Goal: Navigation & Orientation: Understand site structure

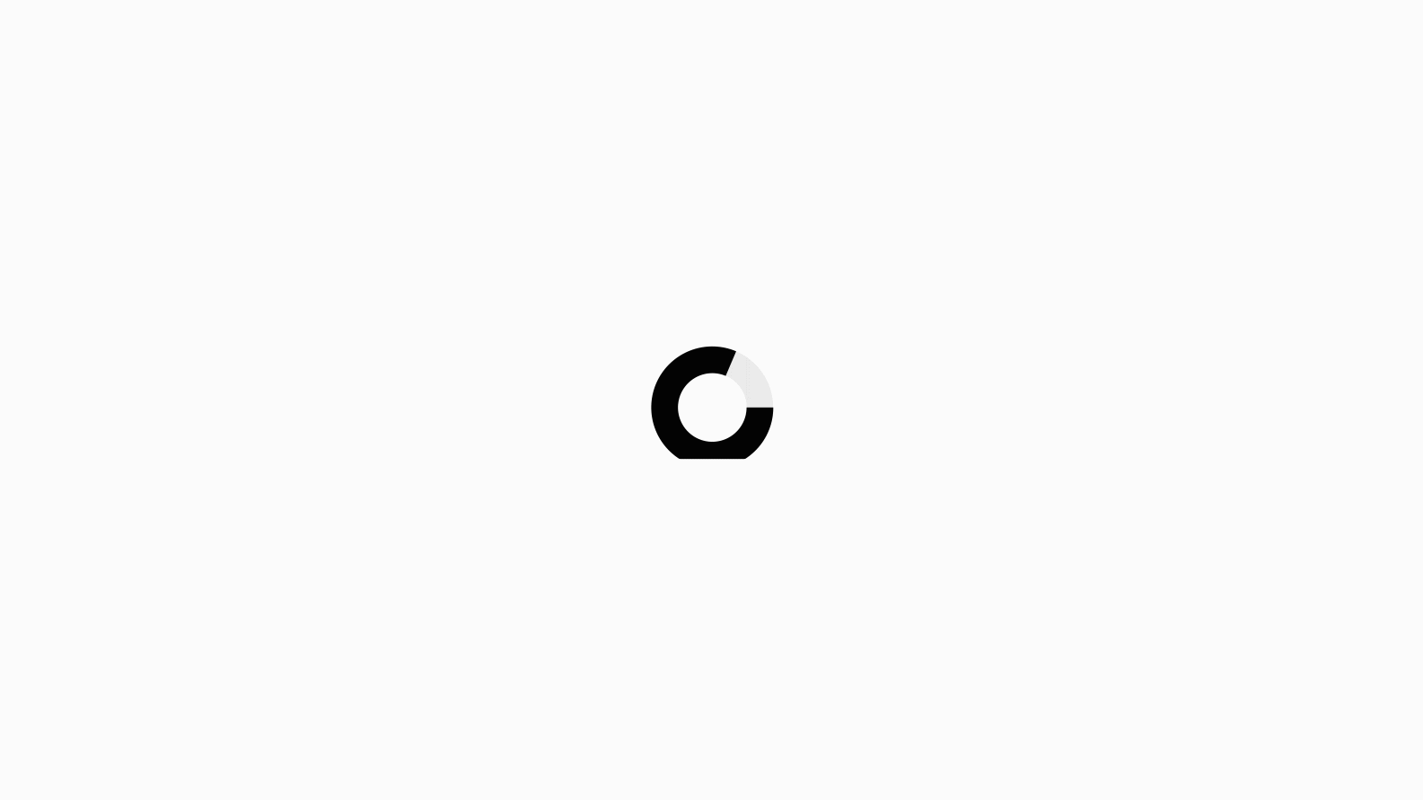
scroll to position [11, 0]
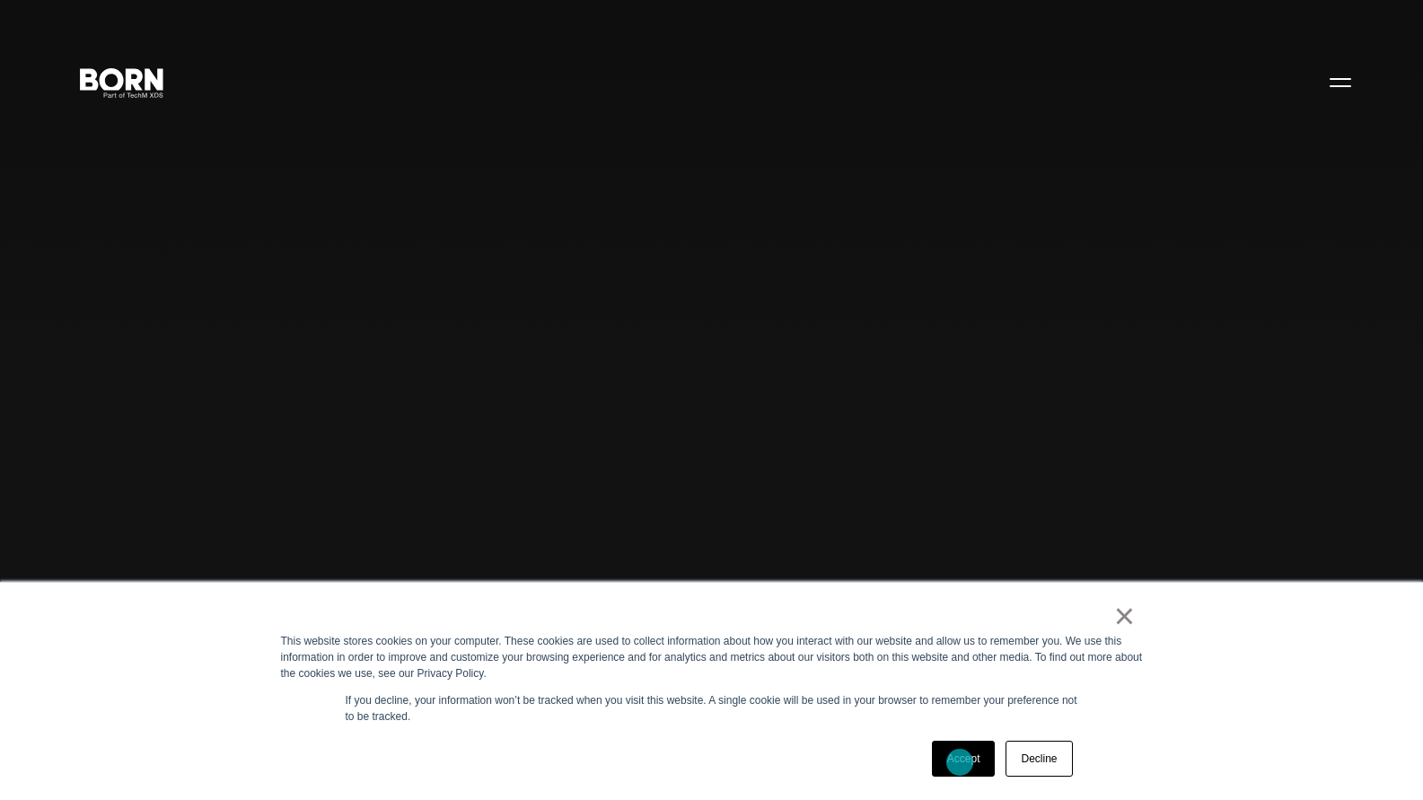
click at [960, 761] on link "Accept" at bounding box center [964, 759] width 64 height 36
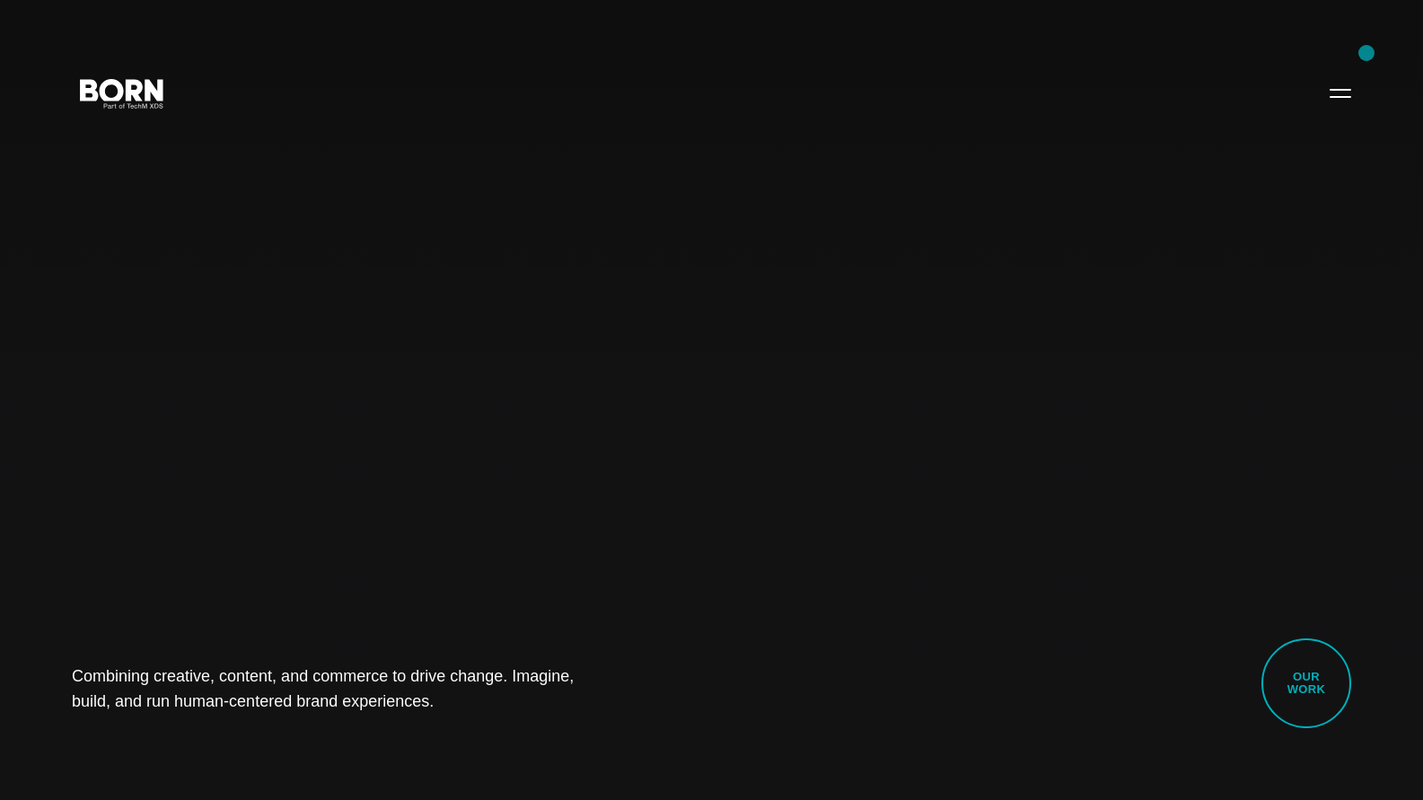
scroll to position [0, 0]
click at [1342, 98] on button "Primary Menu" at bounding box center [1340, 93] width 43 height 38
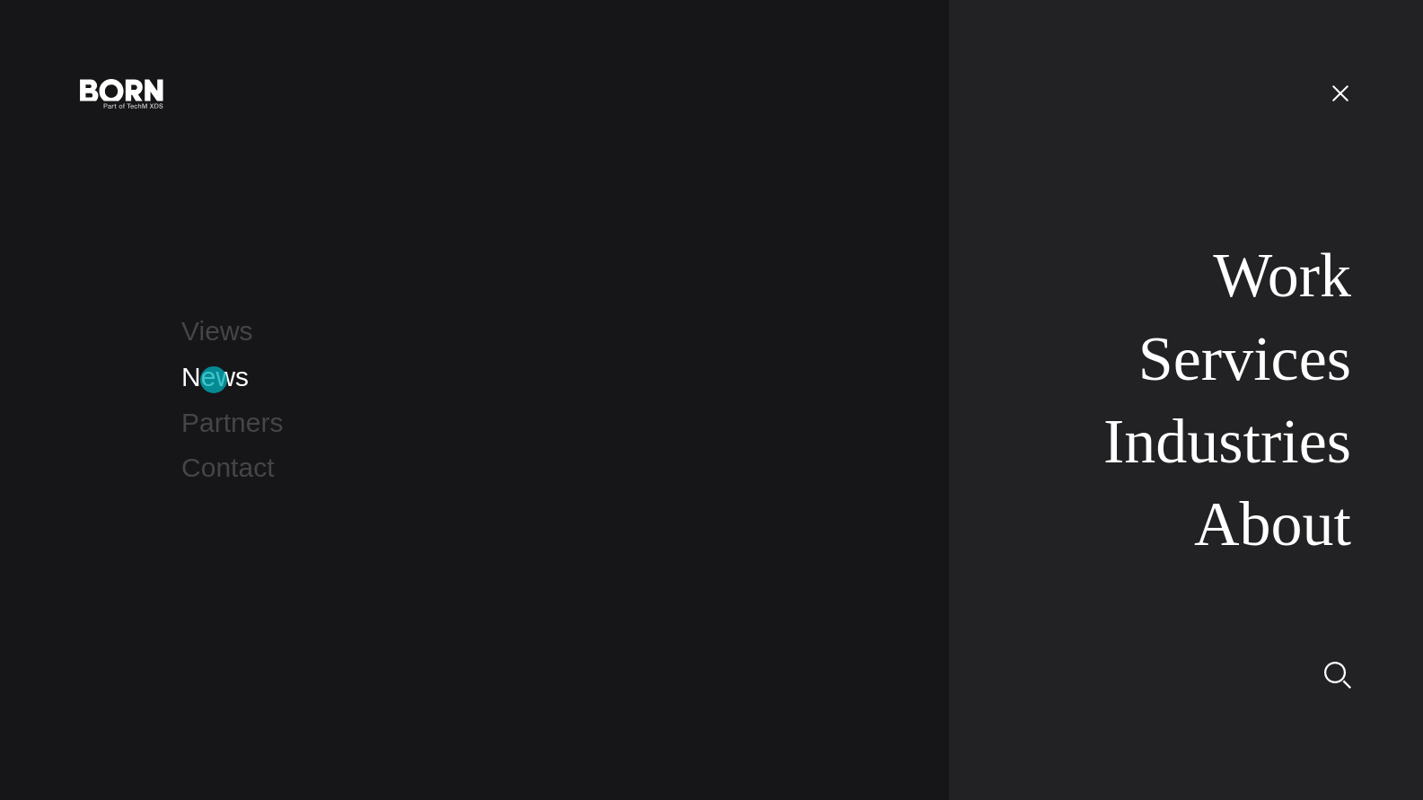
click at [214, 380] on link "News" at bounding box center [214, 377] width 67 height 30
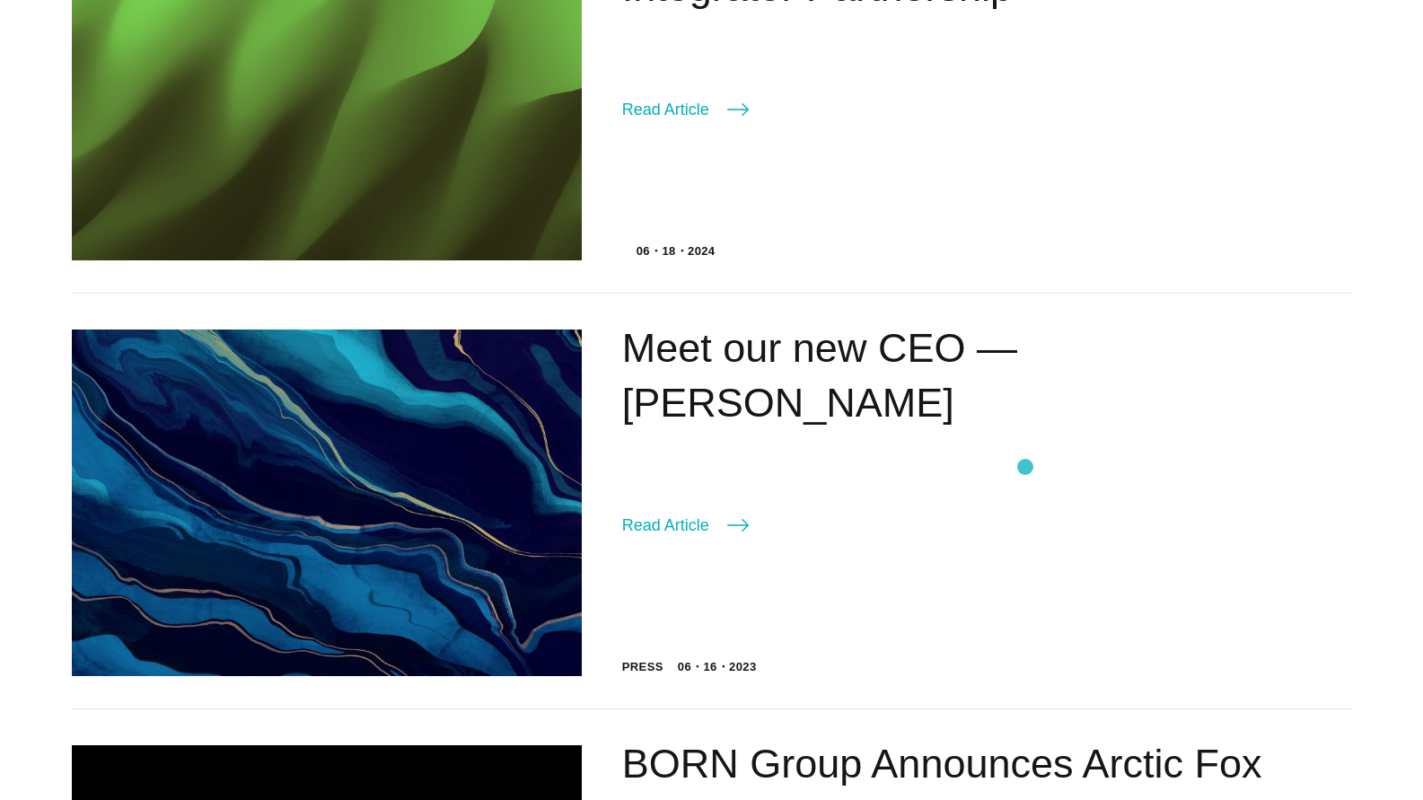
scroll to position [26, 0]
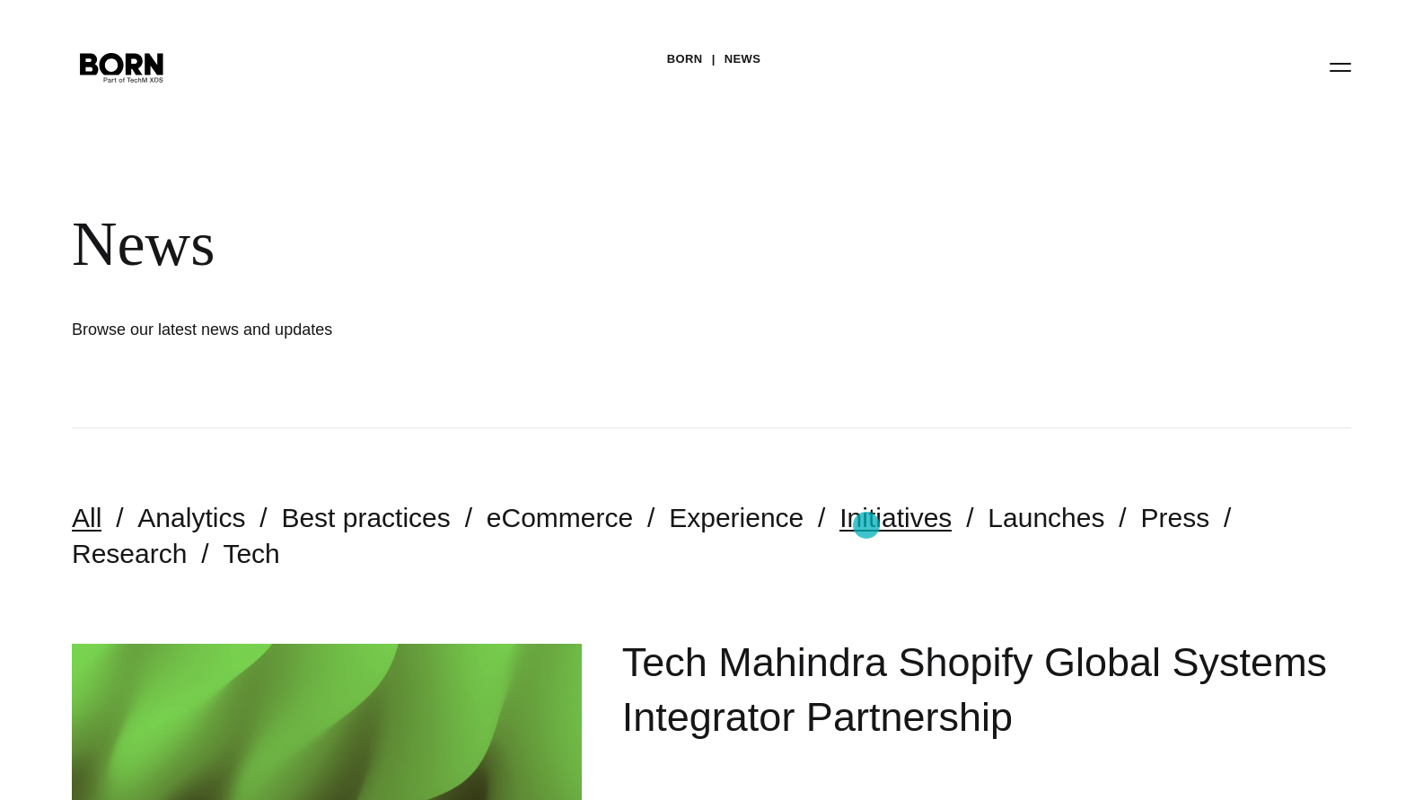
click at [866, 525] on link "Initiatives" at bounding box center [896, 518] width 112 height 30
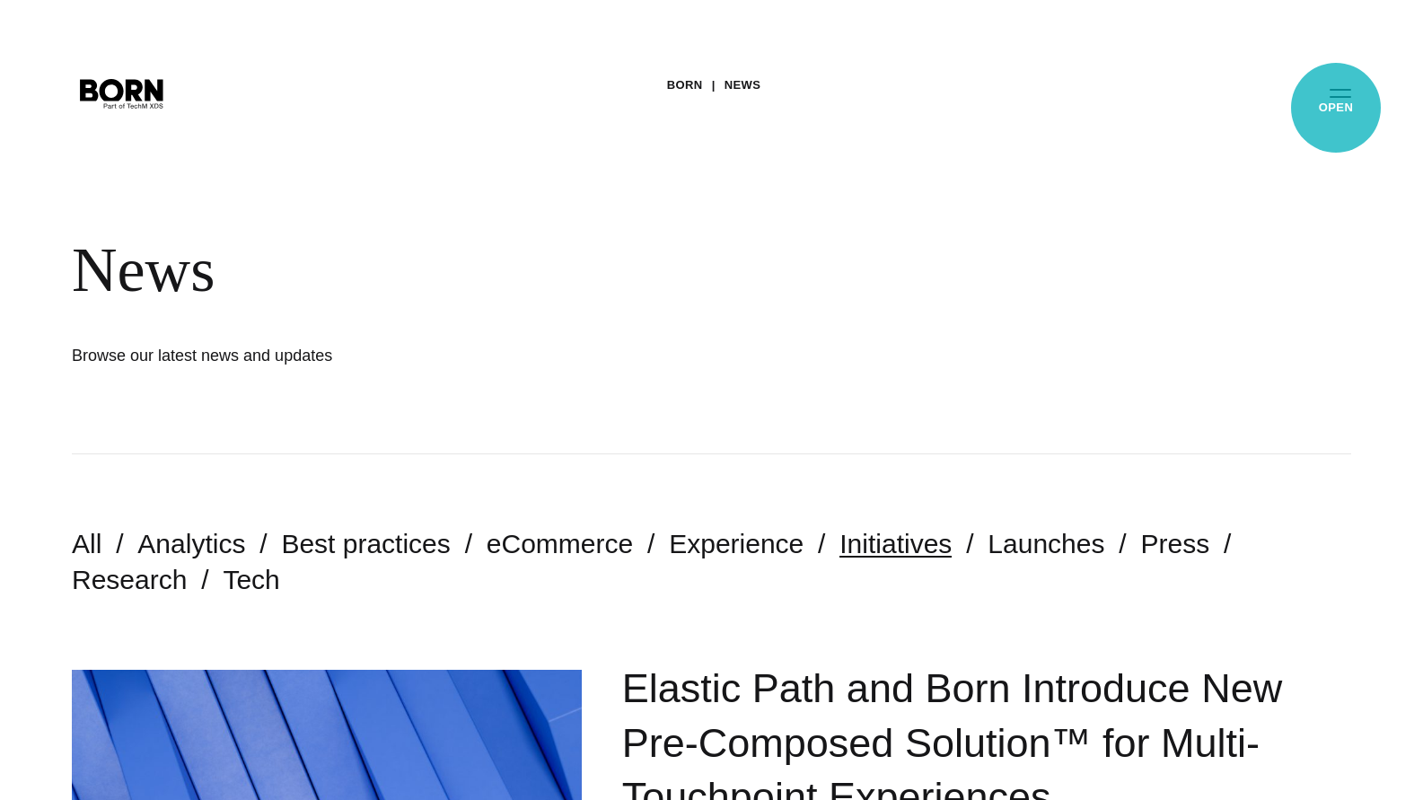
click at [1335, 103] on button "Primary Menu" at bounding box center [1340, 93] width 43 height 38
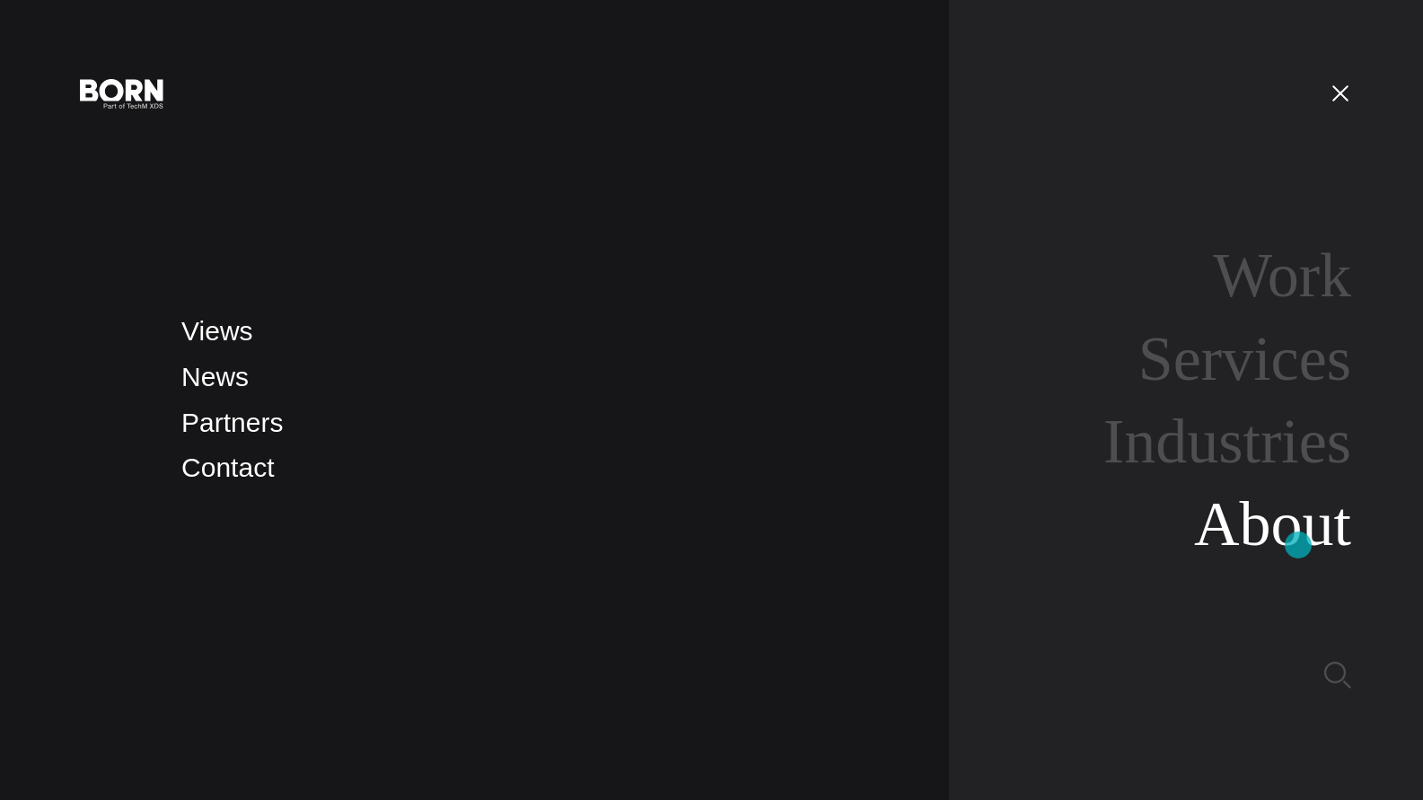
click at [1297, 543] on link "About" at bounding box center [1272, 523] width 157 height 69
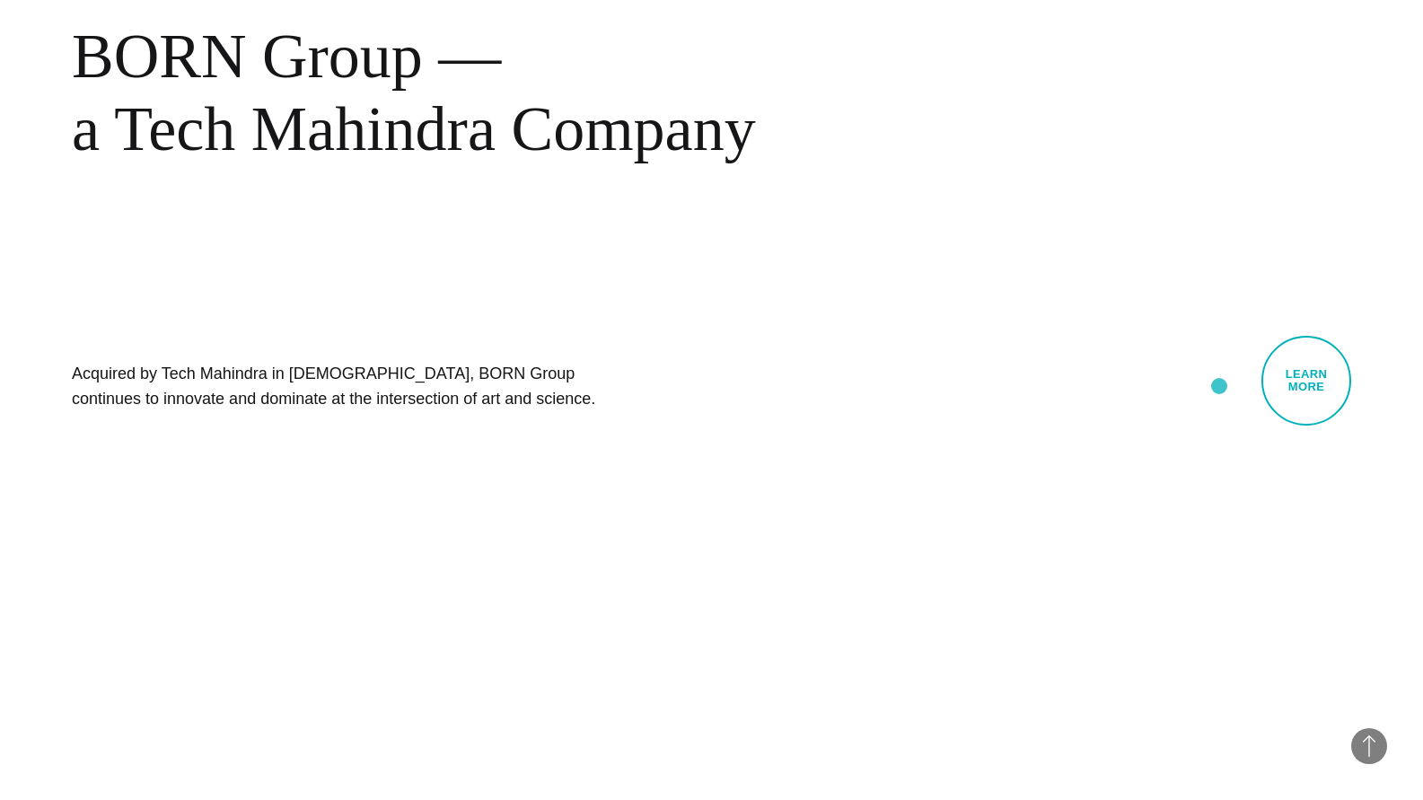
scroll to position [1244, 0]
